Goal: Task Accomplishment & Management: Manage account settings

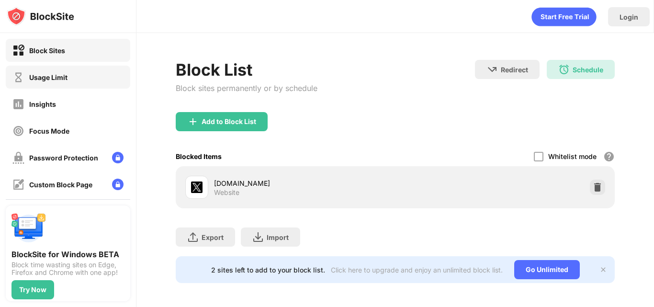
click at [90, 71] on div "Usage Limit" at bounding box center [68, 77] width 124 height 23
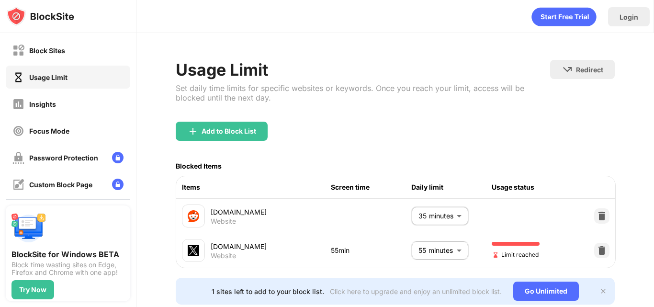
click at [434, 252] on body "Block Sites Usage Limit Insights Focus Mode Password Protection Custom Block Pa…" at bounding box center [327, 153] width 654 height 307
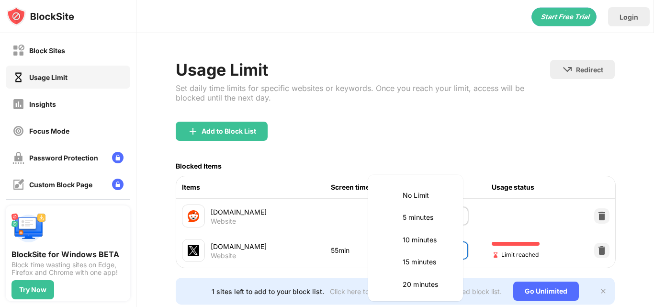
scroll to position [202, 0]
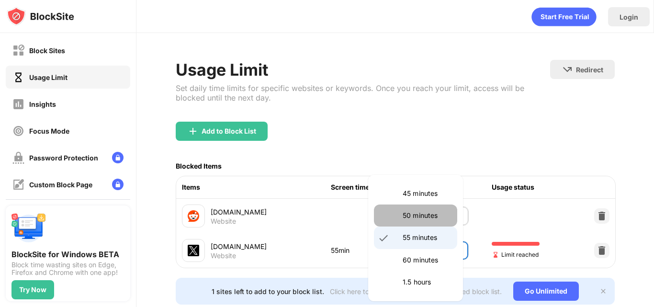
click at [427, 221] on p "50 minutes" at bounding box center [426, 215] width 49 height 11
type input "**"
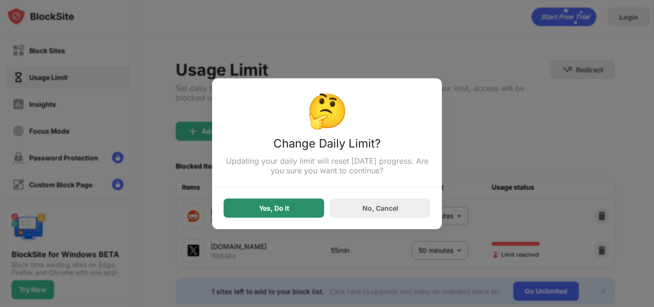
click at [292, 209] on div "Yes, Do It" at bounding box center [273, 207] width 100 height 19
